Goal: Entertainment & Leisure: Consume media (video, audio)

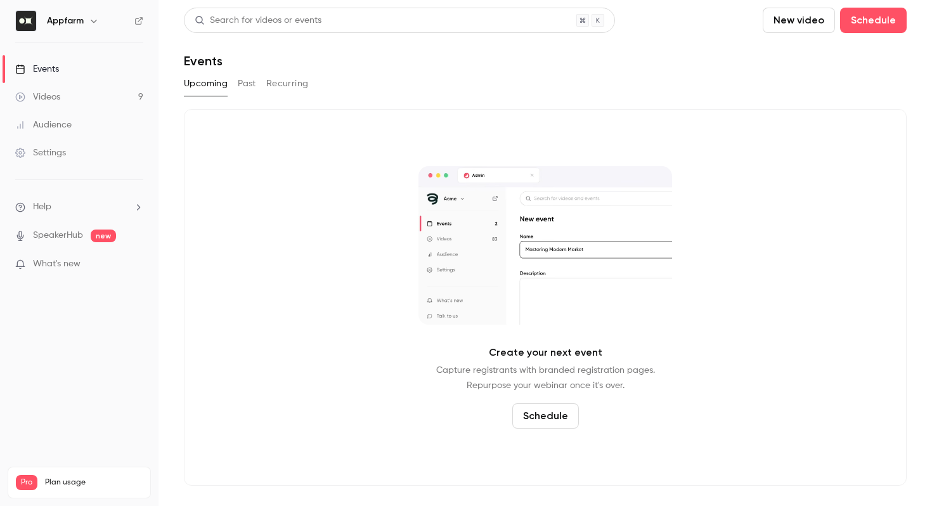
click at [84, 99] on link "Videos 9" at bounding box center [79, 97] width 159 height 28
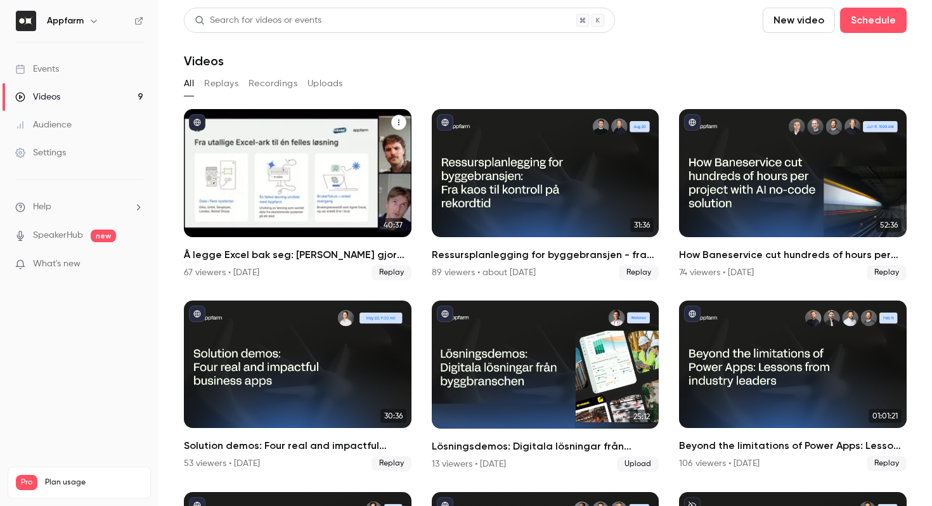
click at [369, 178] on div "Å legge Excel bak seg: Hvordan Hæhre gjorde millionbesparelser med skreddersydd…" at bounding box center [298, 173] width 228 height 128
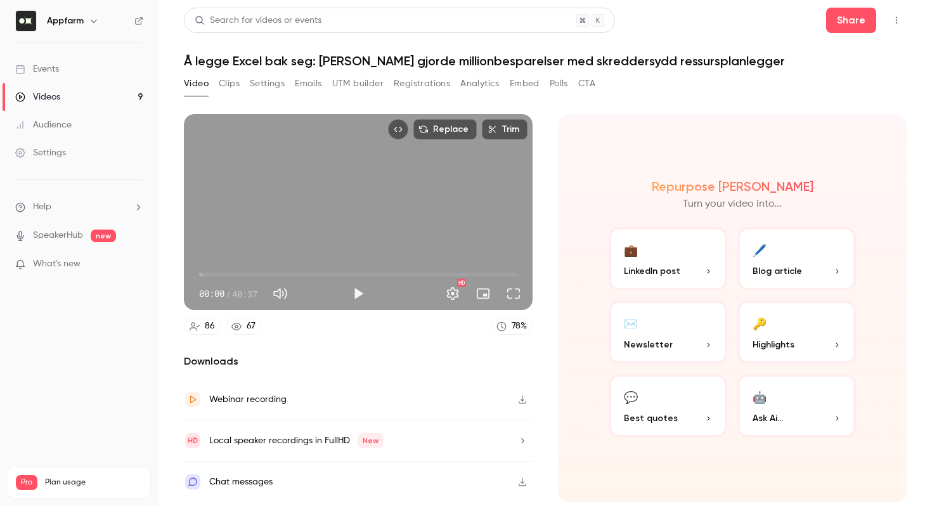
drag, startPoint x: 345, startPoint y: 401, endPoint x: 464, endPoint y: 395, distance: 119.4
click at [464, 395] on div "Webinar recording" at bounding box center [358, 399] width 349 height 41
